Goal: Information Seeking & Learning: Understand process/instructions

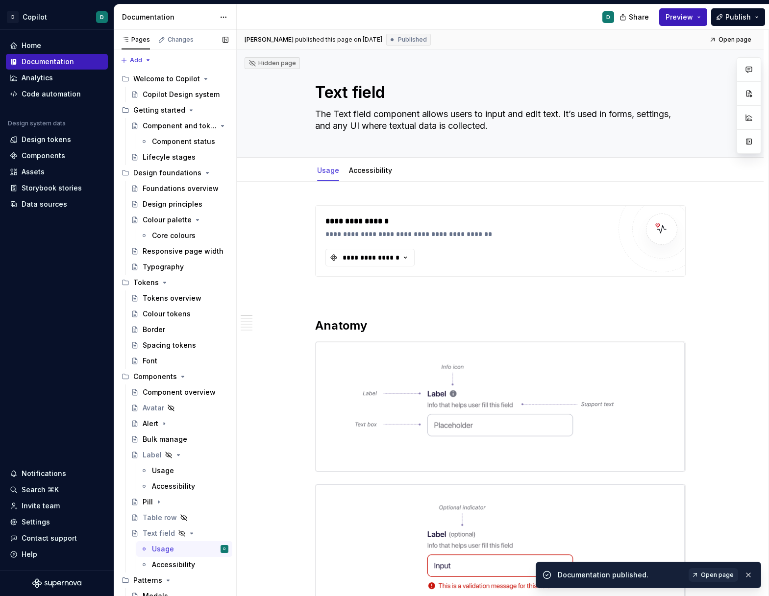
scroll to position [52, 0]
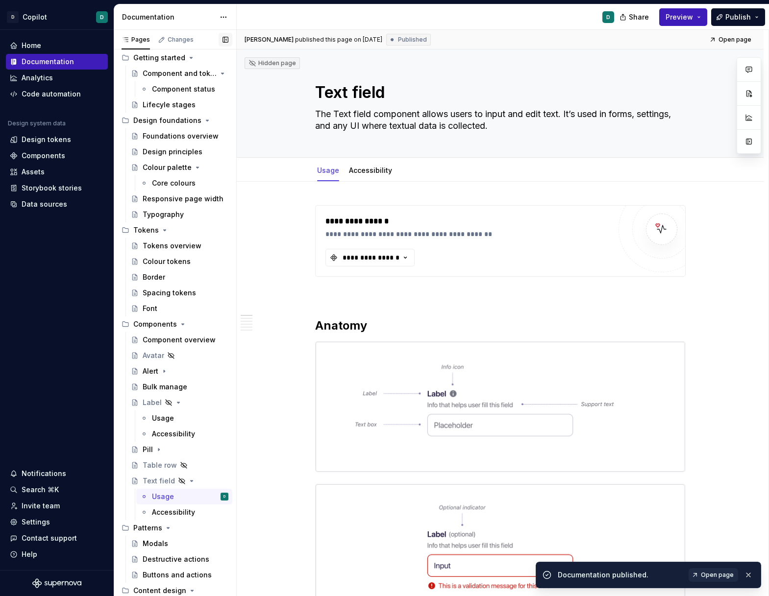
click at [222, 37] on button "button" at bounding box center [226, 40] width 14 height 14
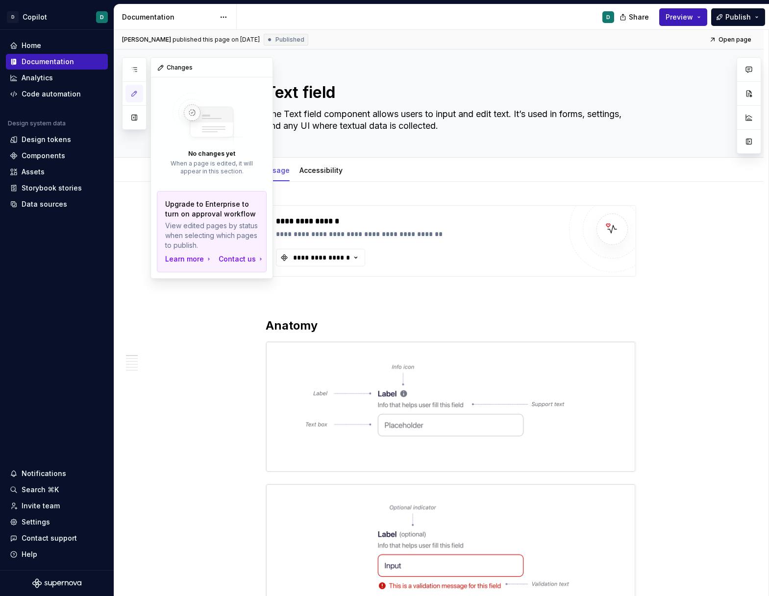
scroll to position [0, 0]
click at [133, 114] on button "button" at bounding box center [134, 118] width 18 height 18
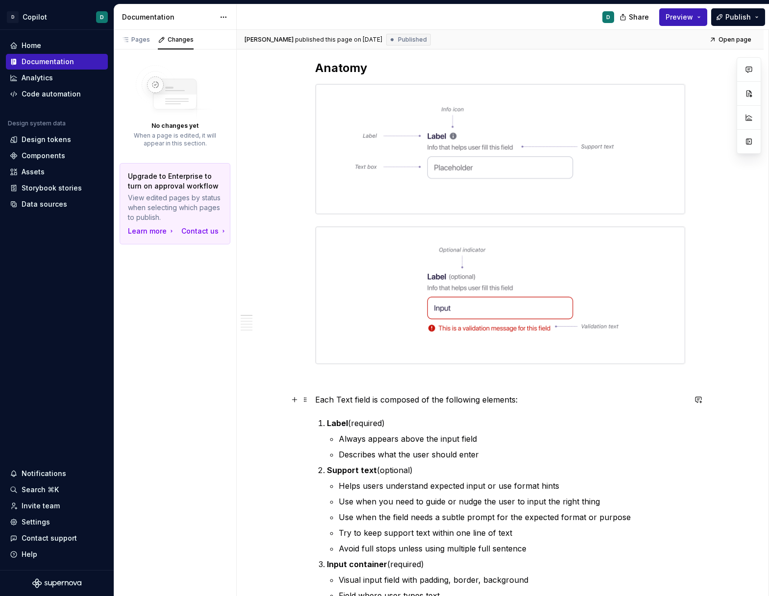
scroll to position [548, 0]
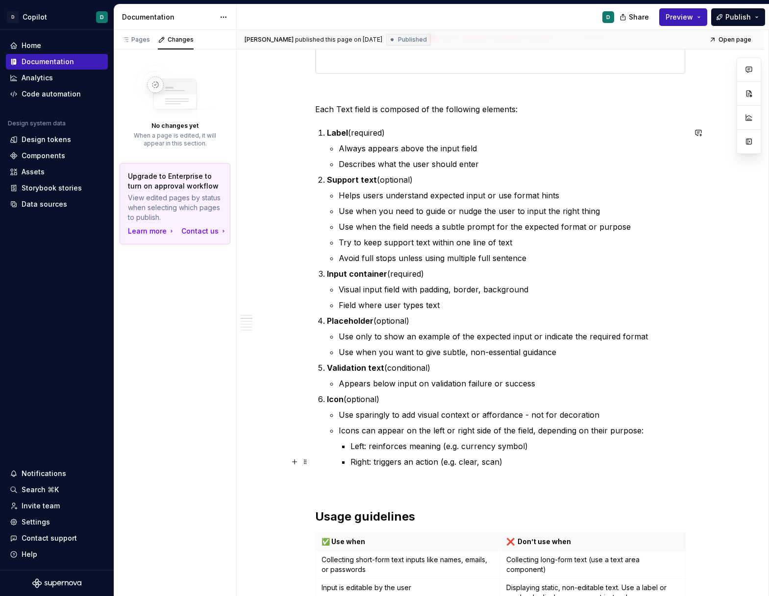
drag, startPoint x: 287, startPoint y: 86, endPoint x: 621, endPoint y: 464, distance: 504.8
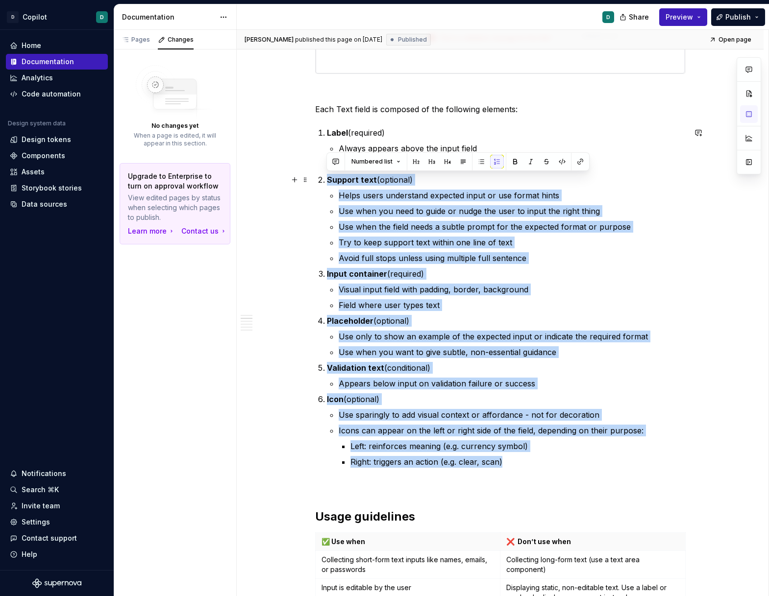
scroll to position [341, 0]
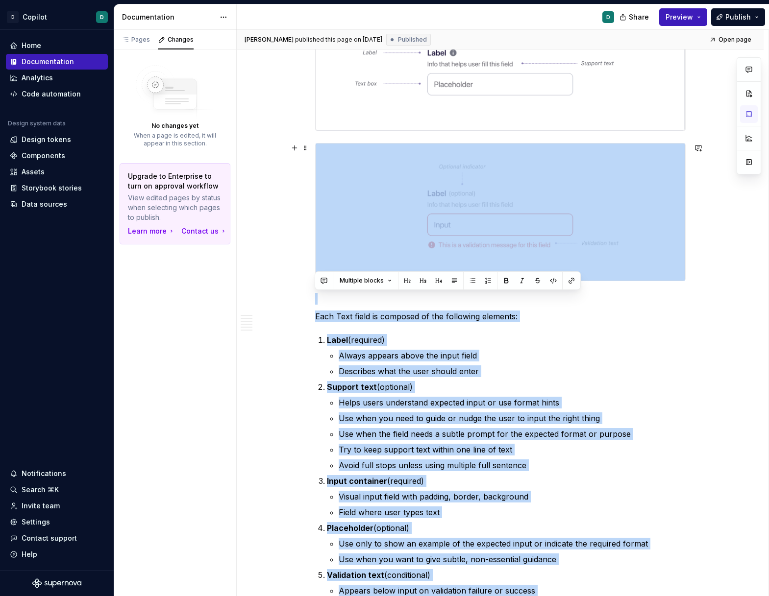
drag, startPoint x: 610, startPoint y: 450, endPoint x: 279, endPoint y: 139, distance: 453.5
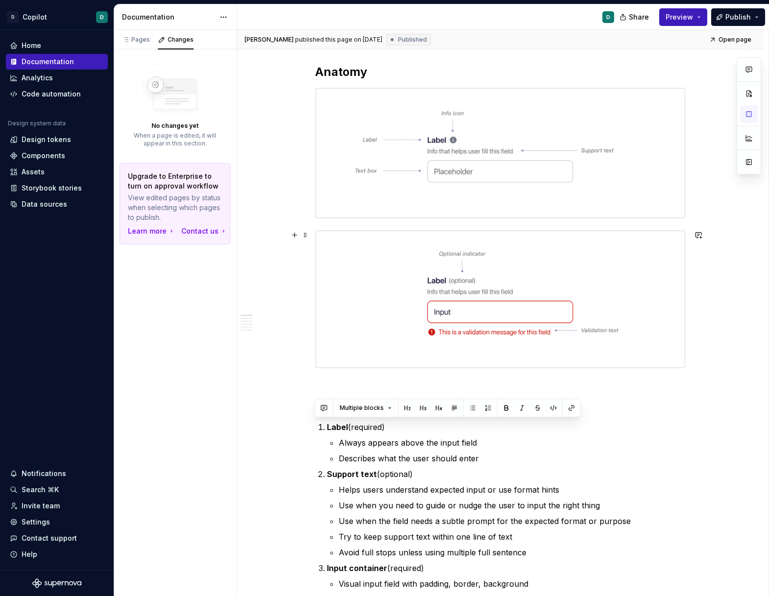
scroll to position [373, 0]
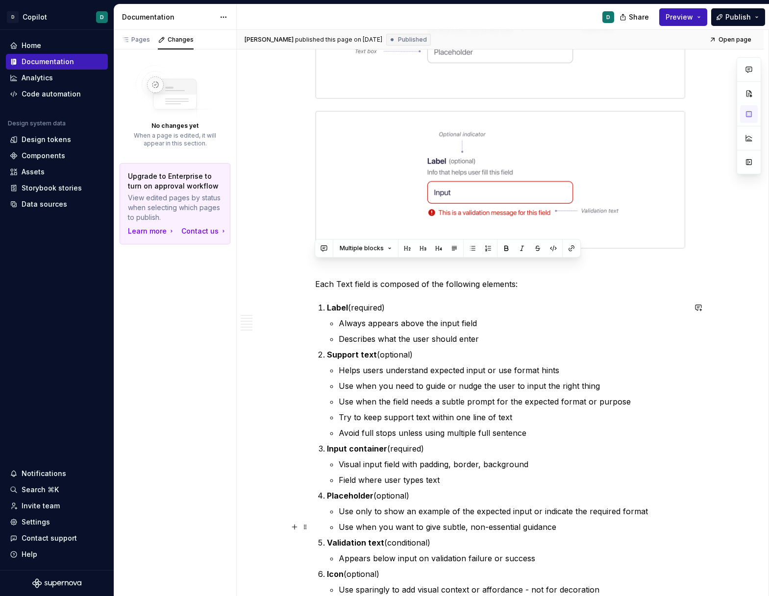
drag, startPoint x: 280, startPoint y: 88, endPoint x: 692, endPoint y: 500, distance: 582.5
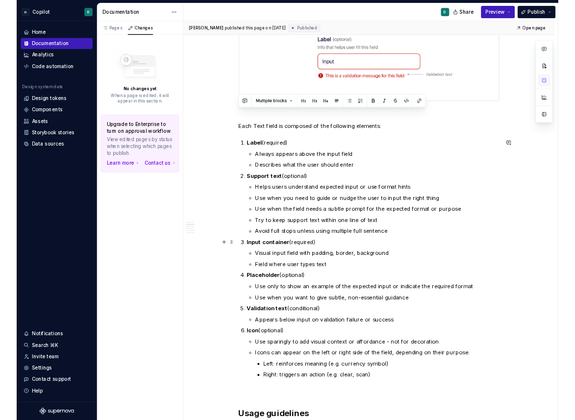
scroll to position [0, 0]
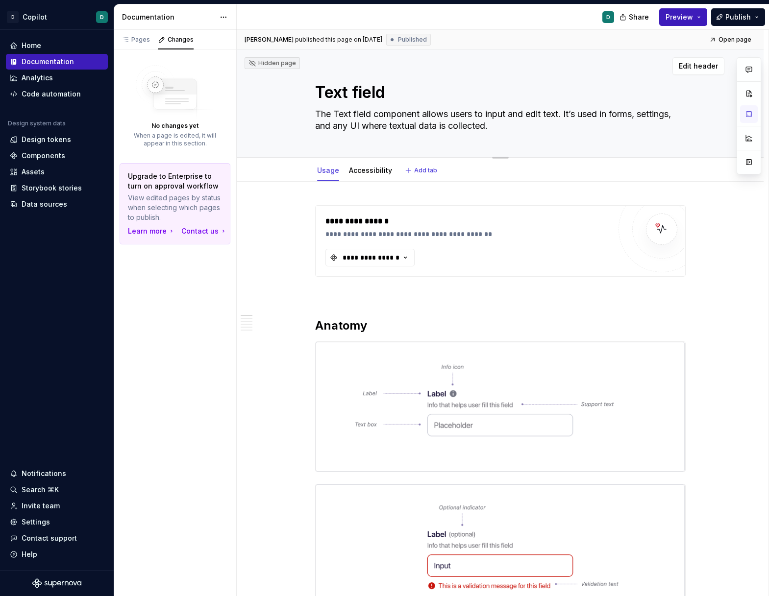
click at [282, 75] on div "Text field The Text field component allows users to input and edit text. It’s u…" at bounding box center [500, 103] width 448 height 108
click at [317, 94] on textarea "Text field" at bounding box center [498, 93] width 370 height 24
click at [305, 107] on div "Text field The Text field component allows users to input and edit text. It’s u…" at bounding box center [500, 103] width 448 height 108
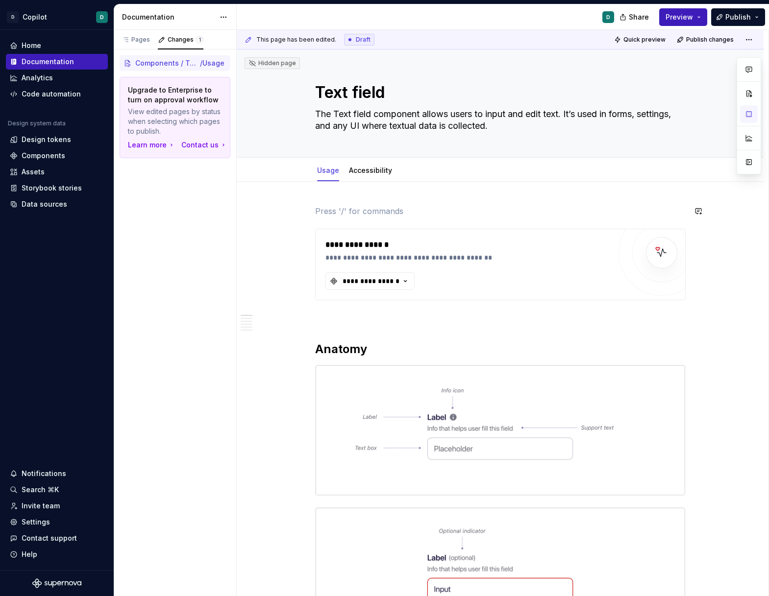
type textarea "*"
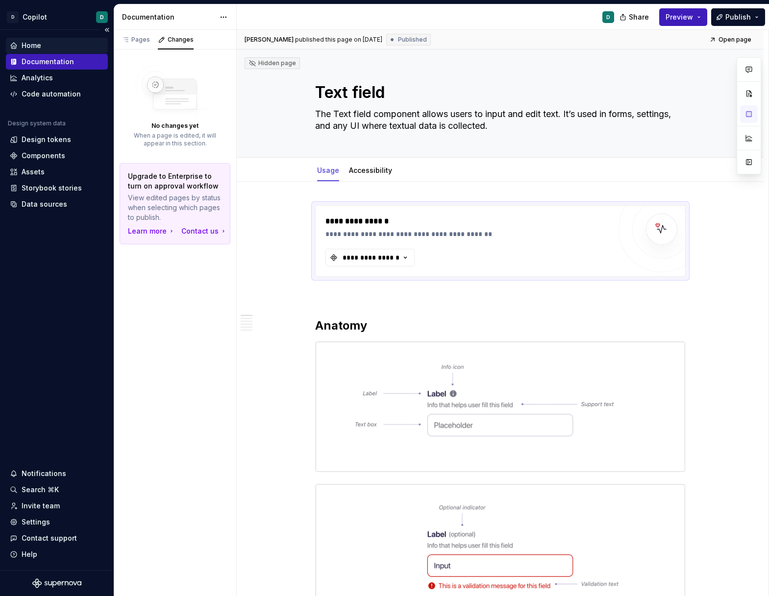
click at [34, 50] on div "Home" at bounding box center [32, 46] width 20 height 10
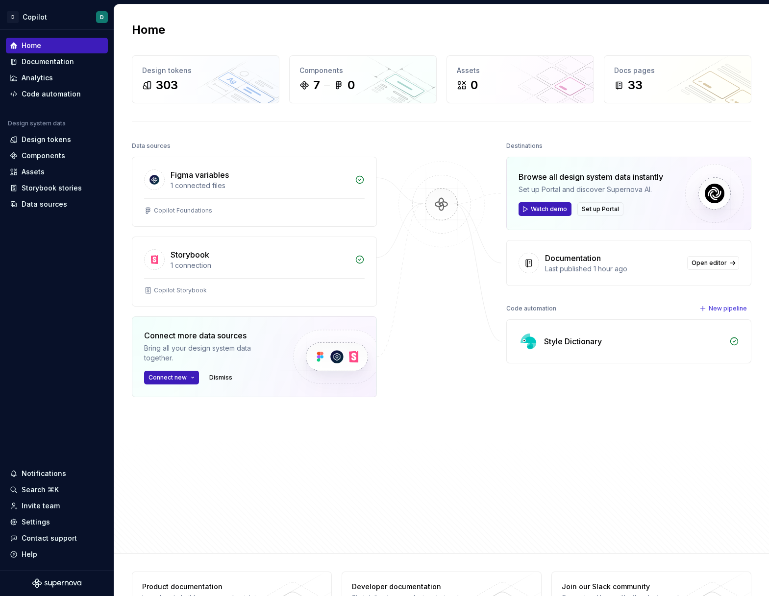
click at [441, 200] on img at bounding box center [441, 214] width 95 height 106
click at [582, 336] on div "Style Dictionary" at bounding box center [573, 342] width 58 height 12
